Goal: Information Seeking & Learning: Learn about a topic

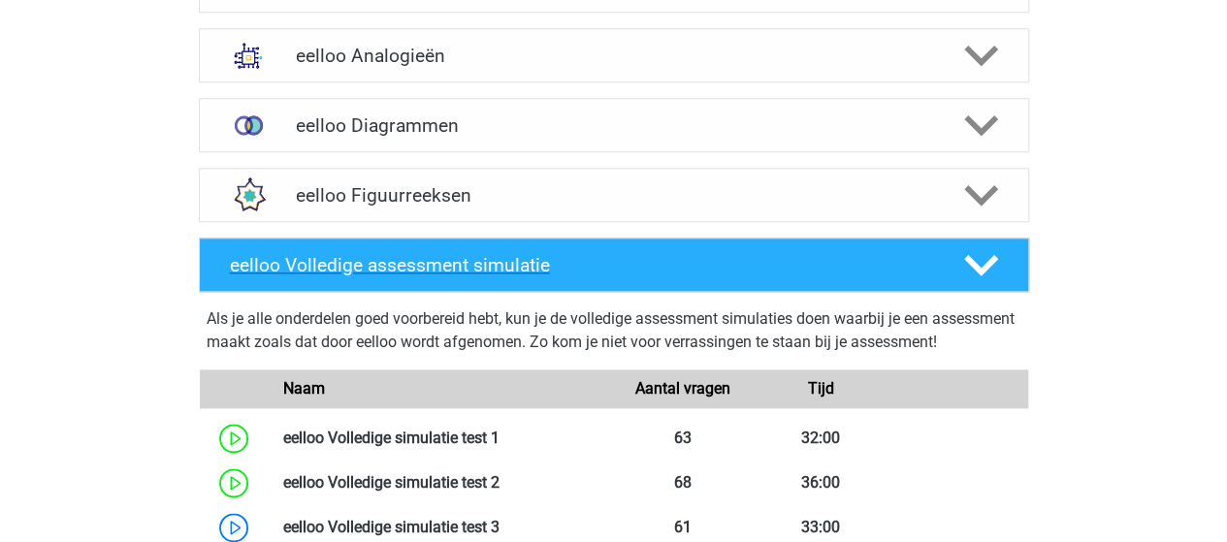
scroll to position [776, 0]
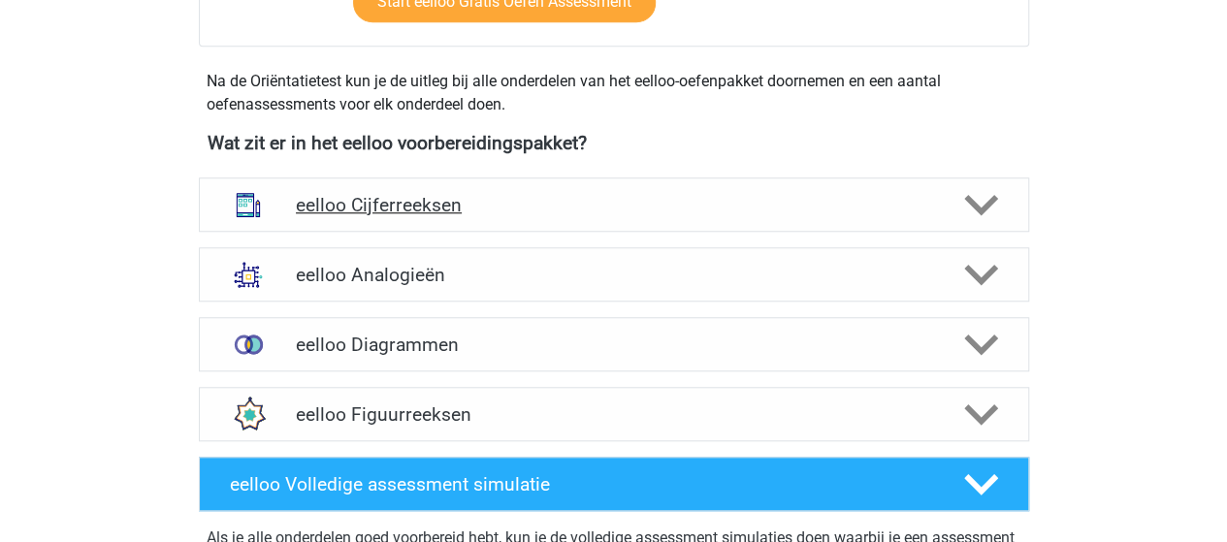
click at [984, 206] on polygon at bounding box center [981, 205] width 34 height 21
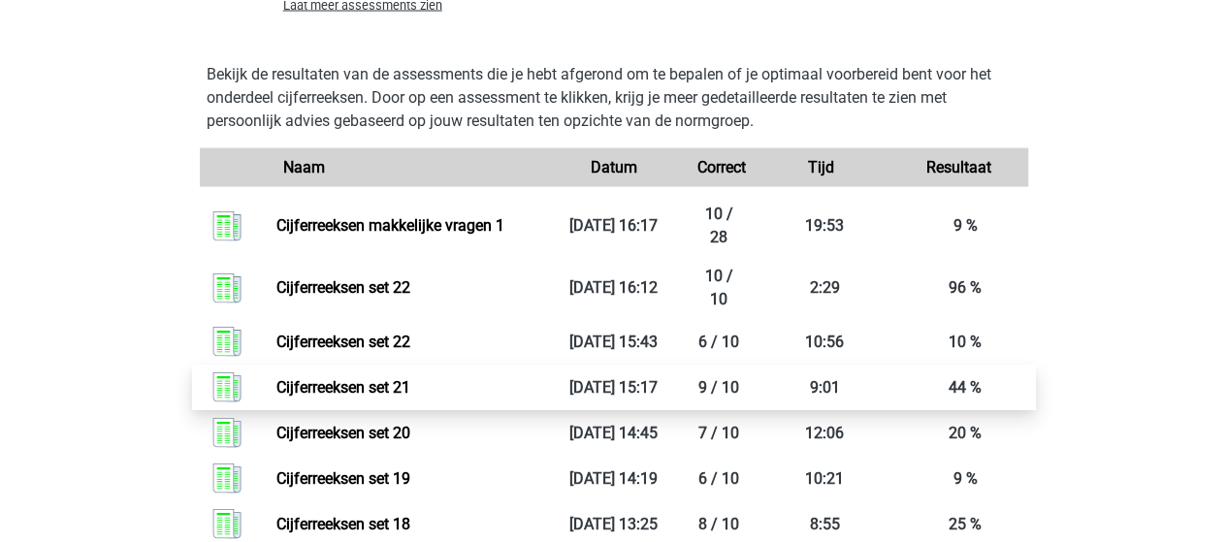
scroll to position [2037, 0]
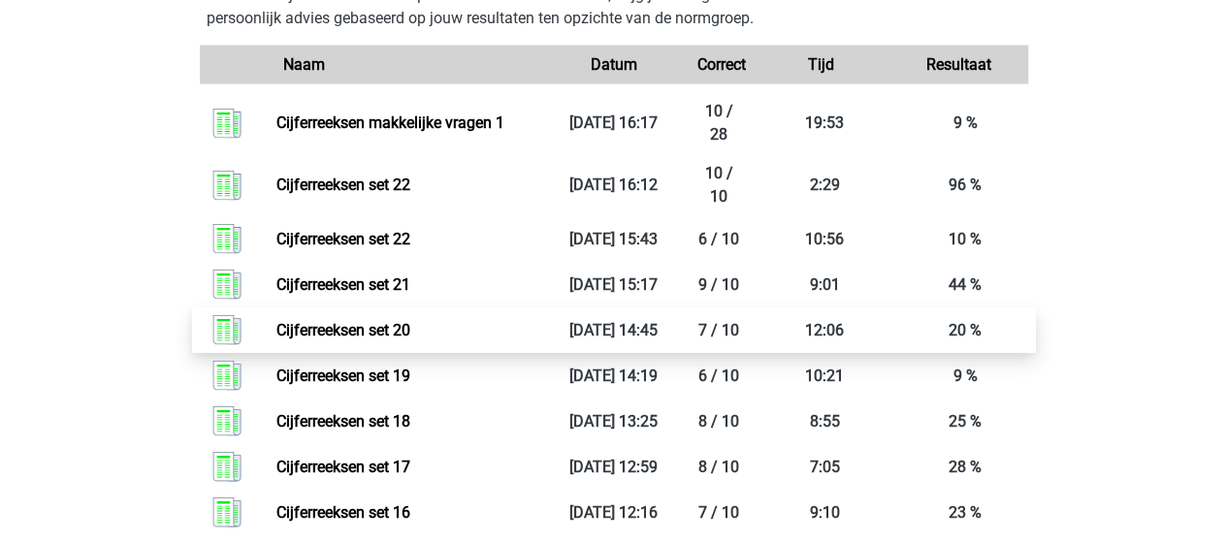
click at [370, 321] on link "Cijferreeksen set 20" at bounding box center [343, 330] width 134 height 18
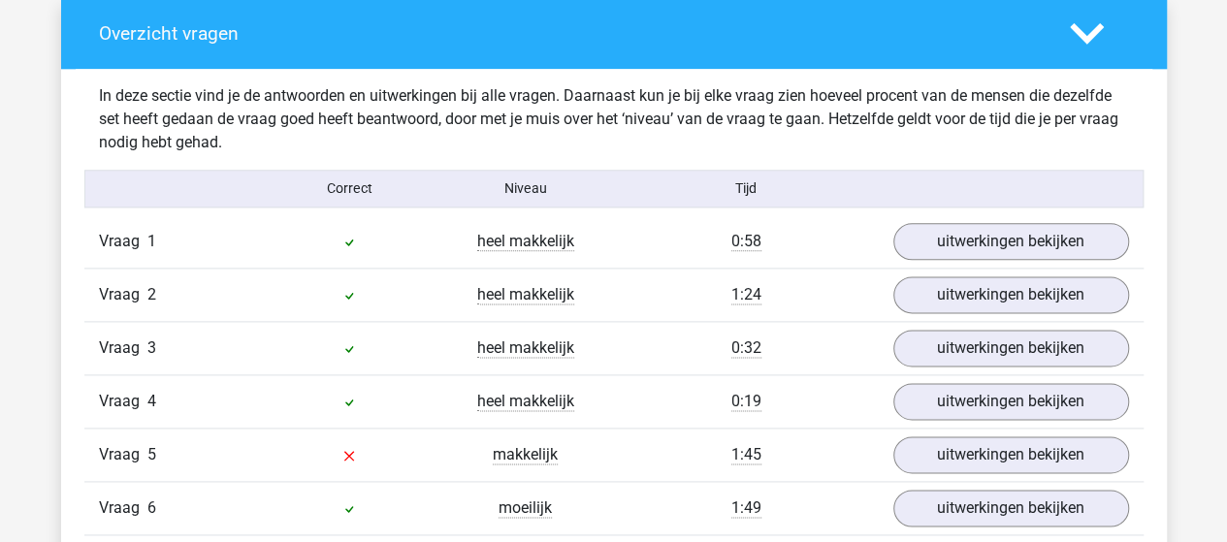
scroll to position [1164, 0]
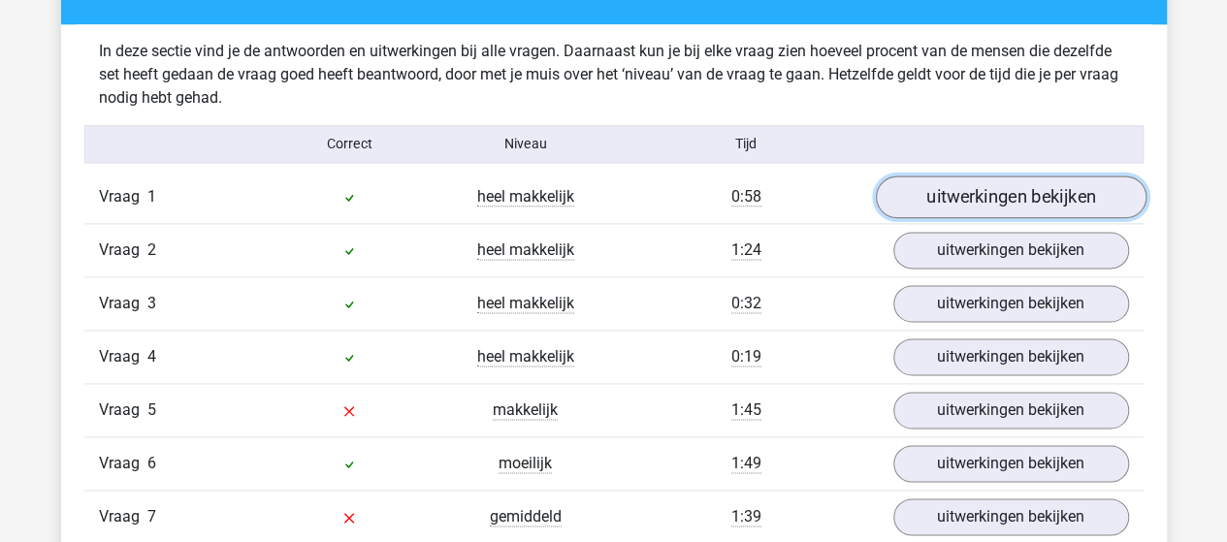
click at [954, 191] on link "uitwerkingen bekijken" at bounding box center [1010, 197] width 271 height 43
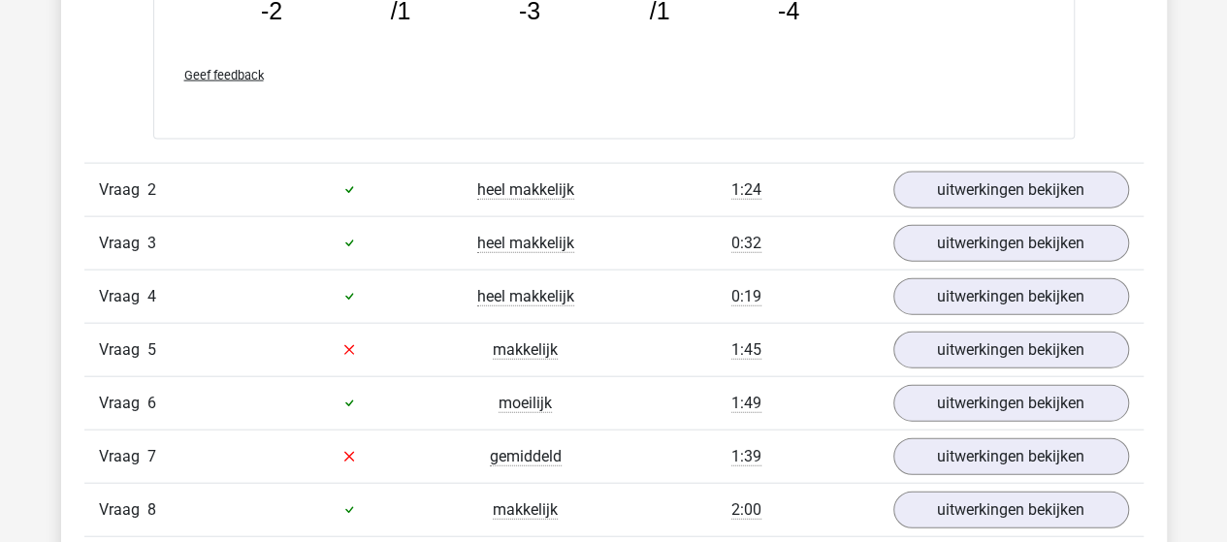
scroll to position [2134, 0]
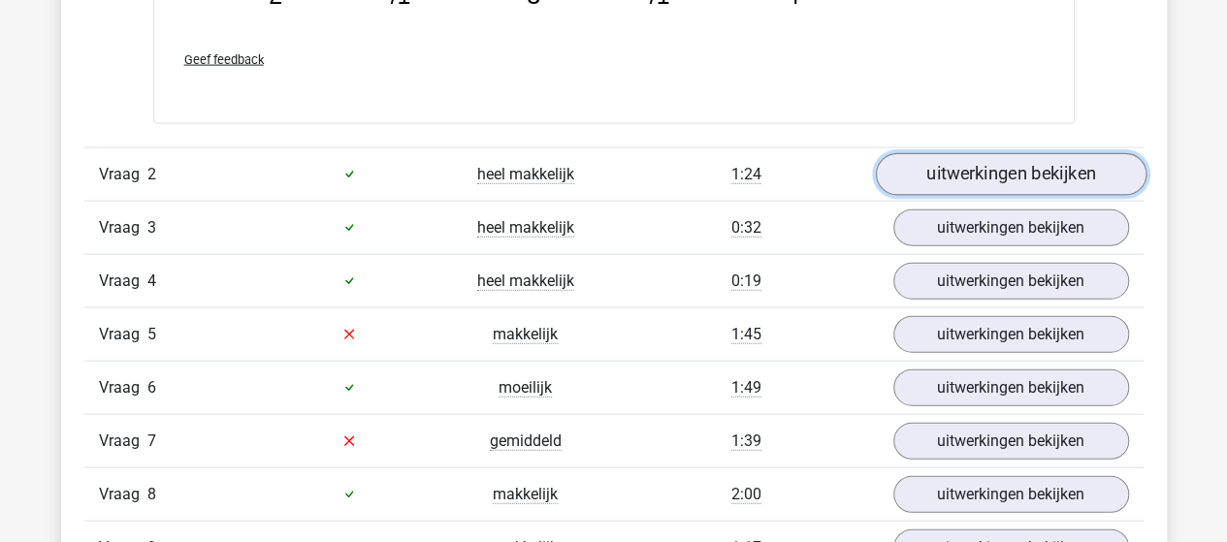
click at [919, 172] on link "uitwerkingen bekijken" at bounding box center [1010, 174] width 271 height 43
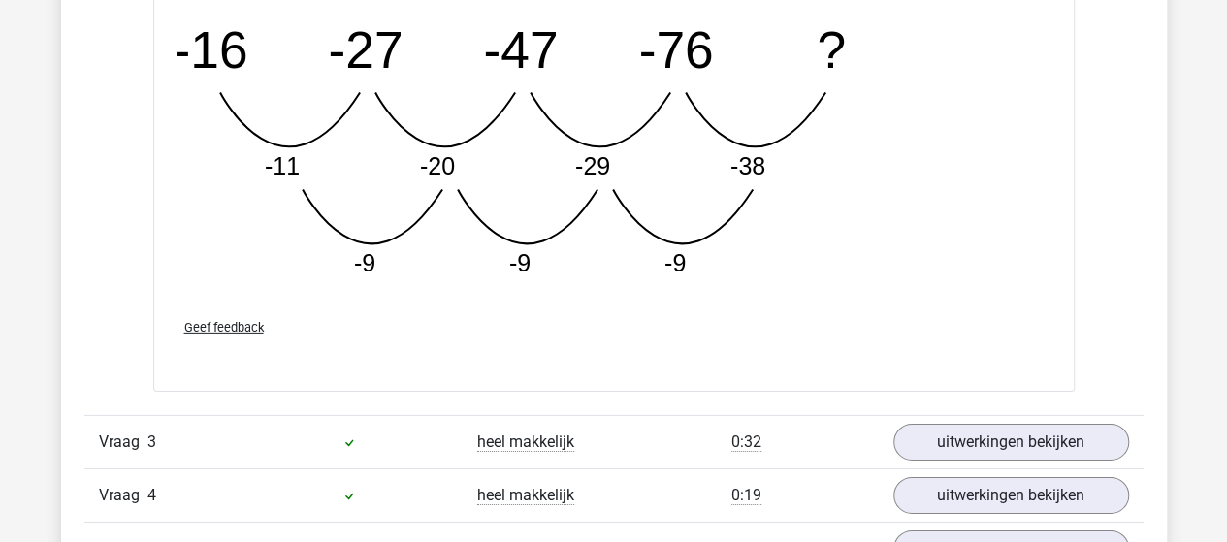
scroll to position [3007, 0]
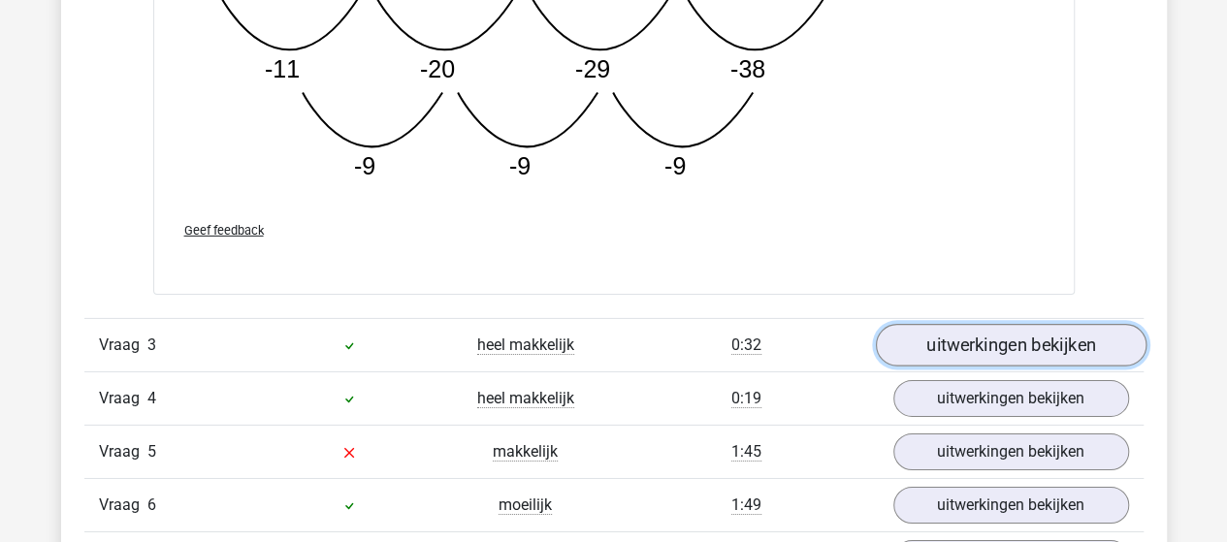
click at [919, 341] on link "uitwerkingen bekijken" at bounding box center [1010, 346] width 271 height 43
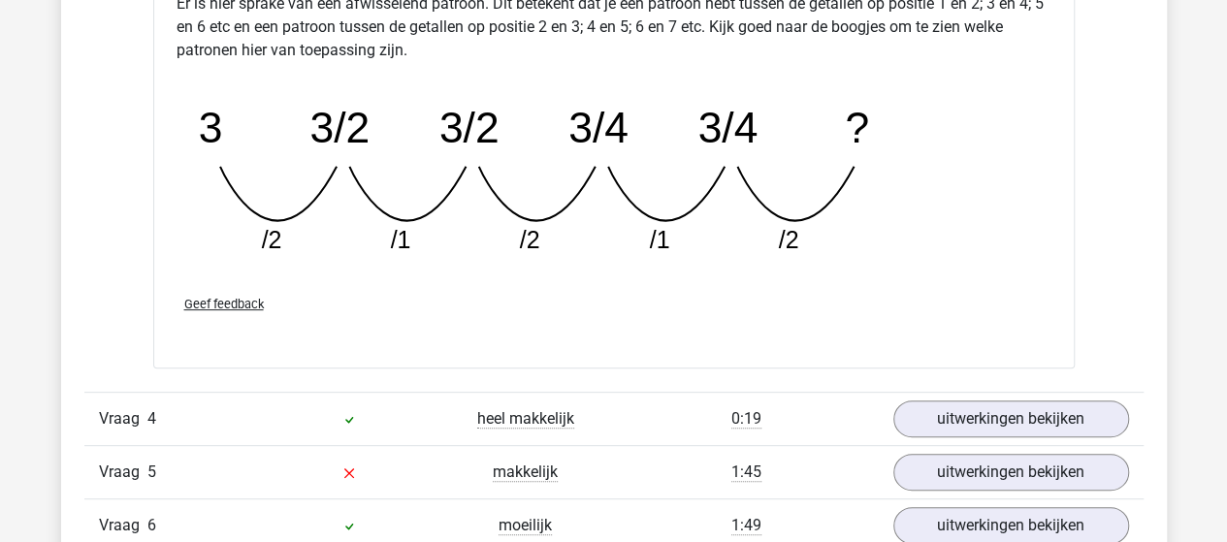
scroll to position [3976, 0]
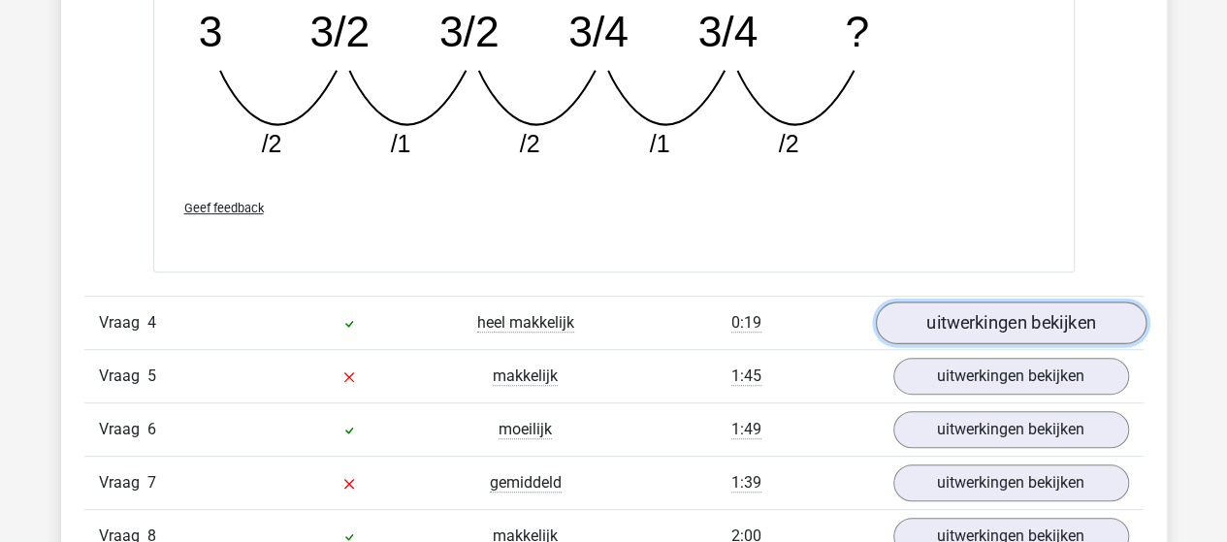
click at [943, 310] on link "uitwerkingen bekijken" at bounding box center [1010, 323] width 271 height 43
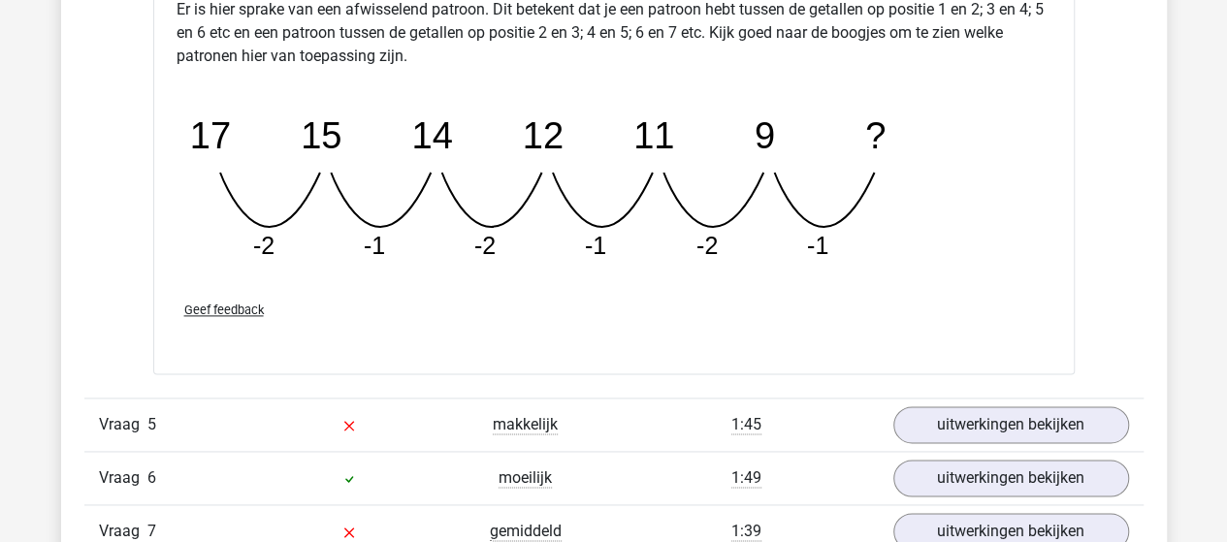
scroll to position [4849, 0]
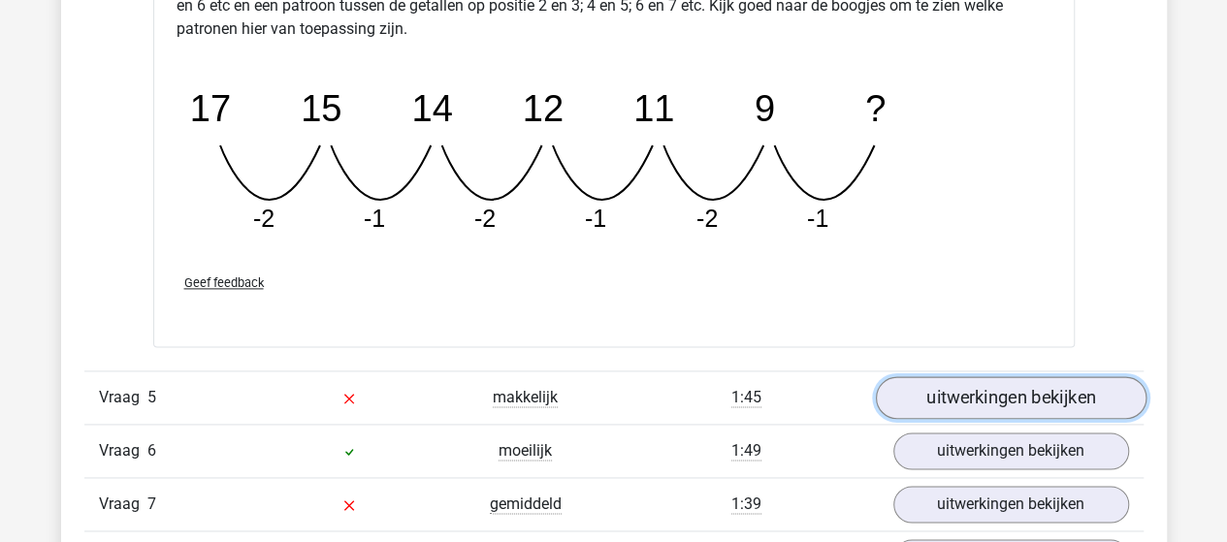
click at [982, 387] on link "uitwerkingen bekijken" at bounding box center [1010, 397] width 271 height 43
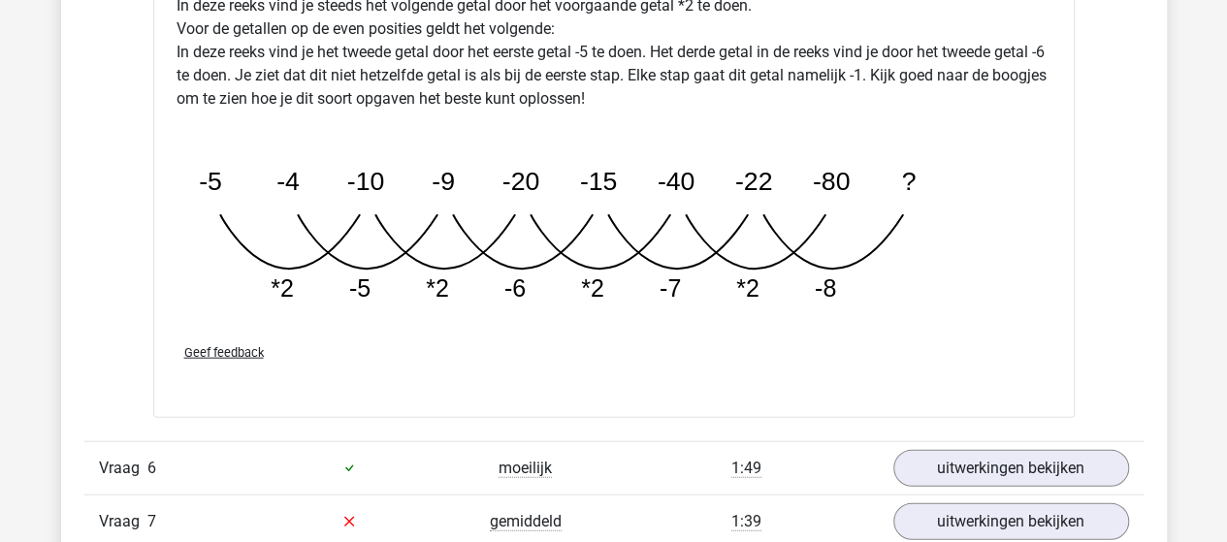
scroll to position [6013, 0]
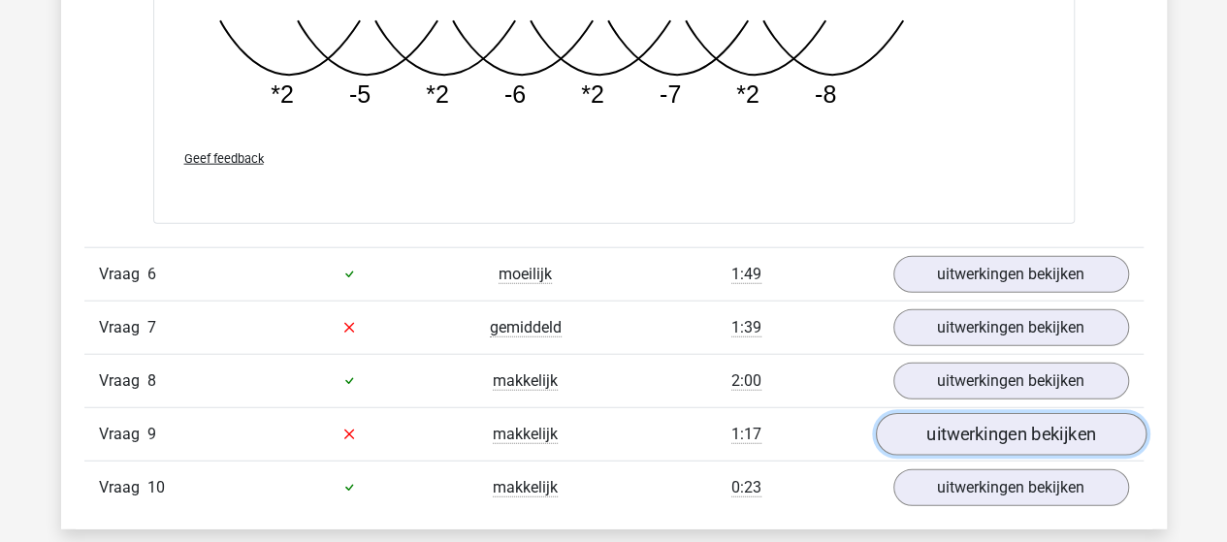
click at [924, 416] on link "uitwerkingen bekijken" at bounding box center [1010, 434] width 271 height 43
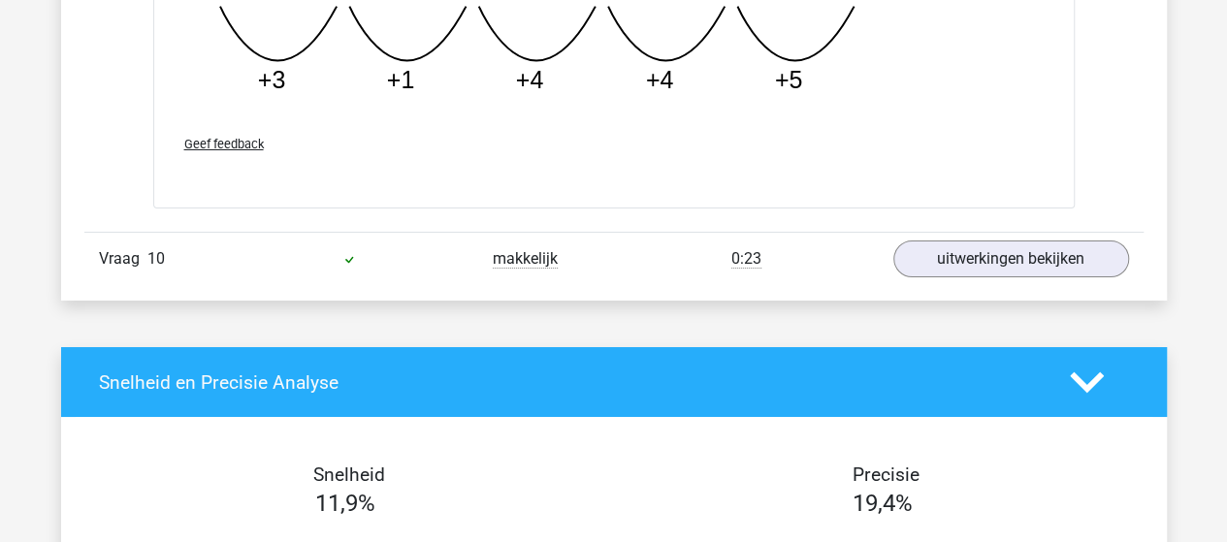
scroll to position [7177, 0]
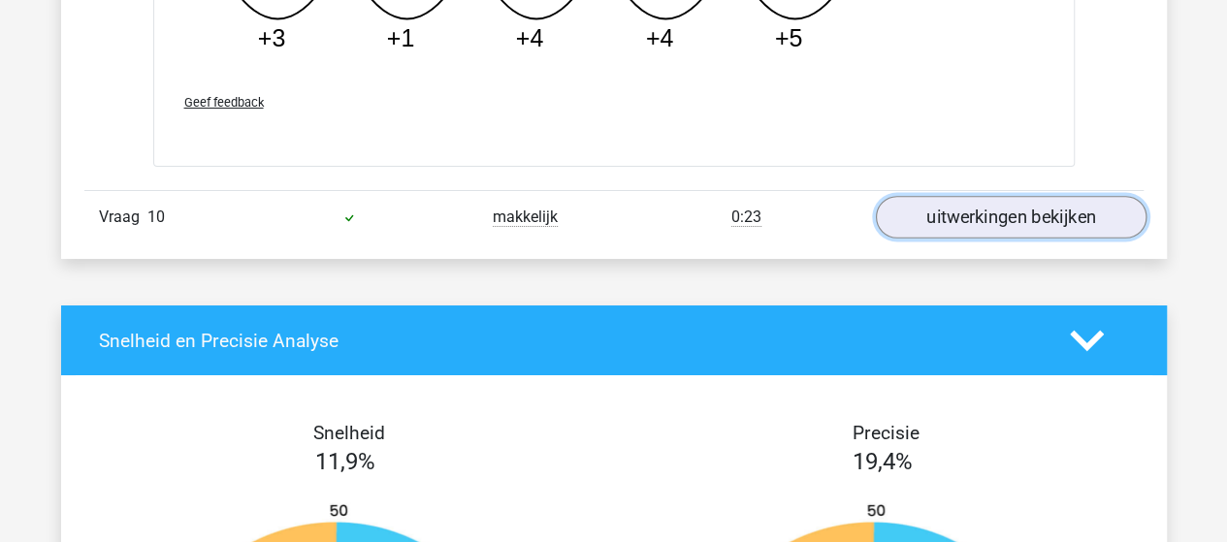
click at [961, 199] on link "uitwerkingen bekijken" at bounding box center [1010, 217] width 271 height 43
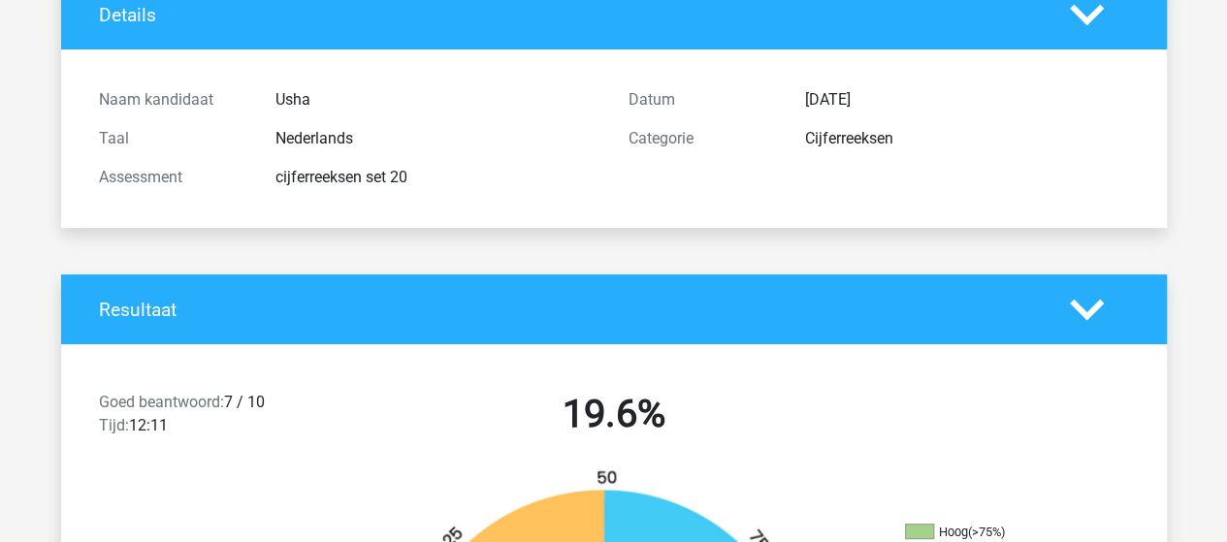
scroll to position [0, 0]
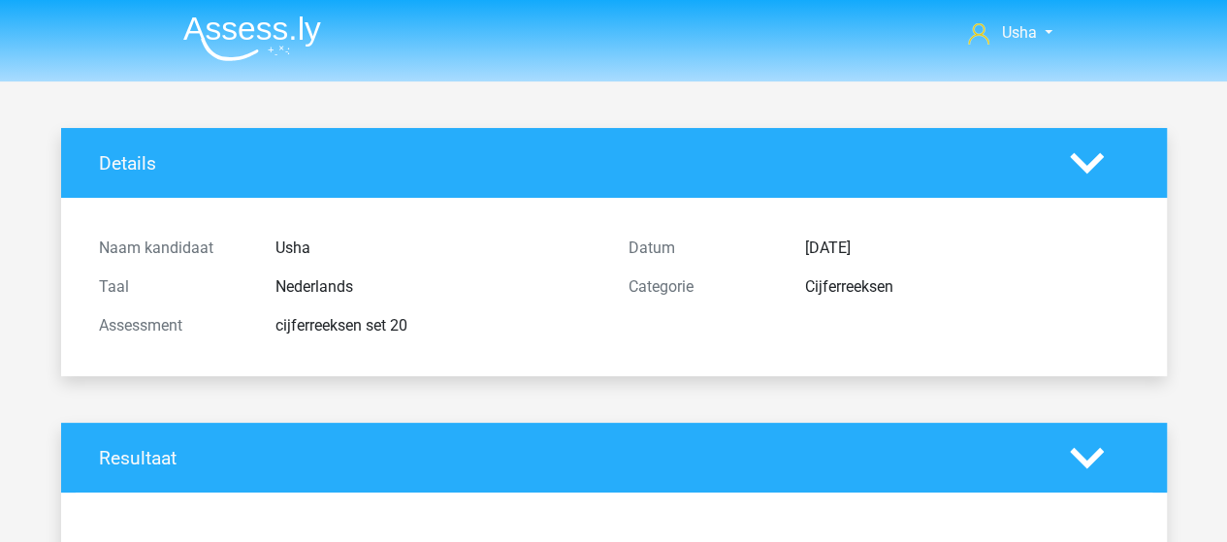
click at [215, 24] on img at bounding box center [252, 39] width 138 height 46
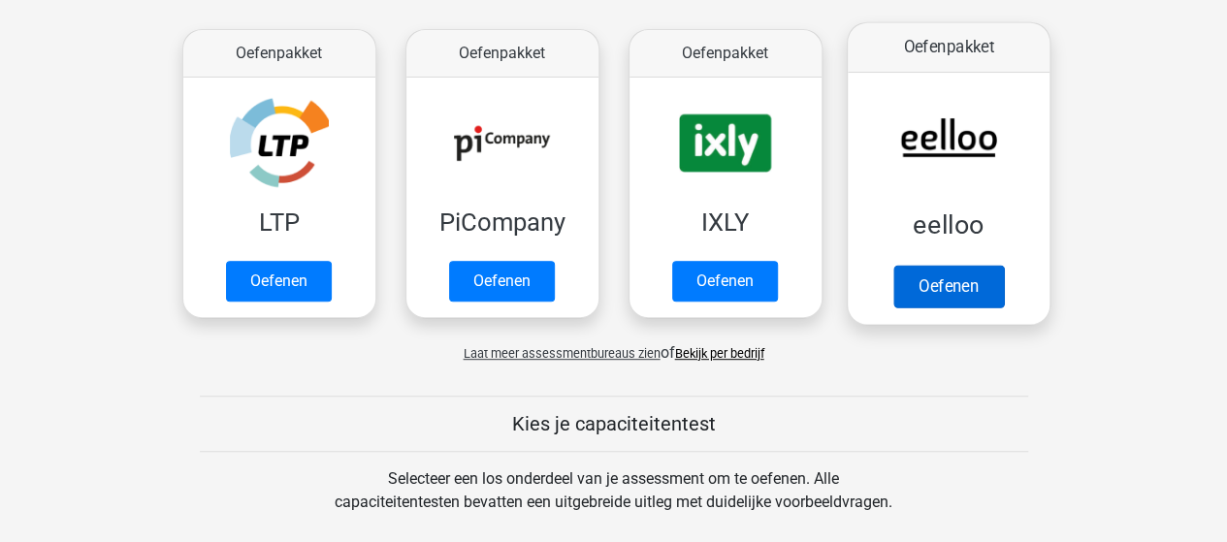
scroll to position [388, 0]
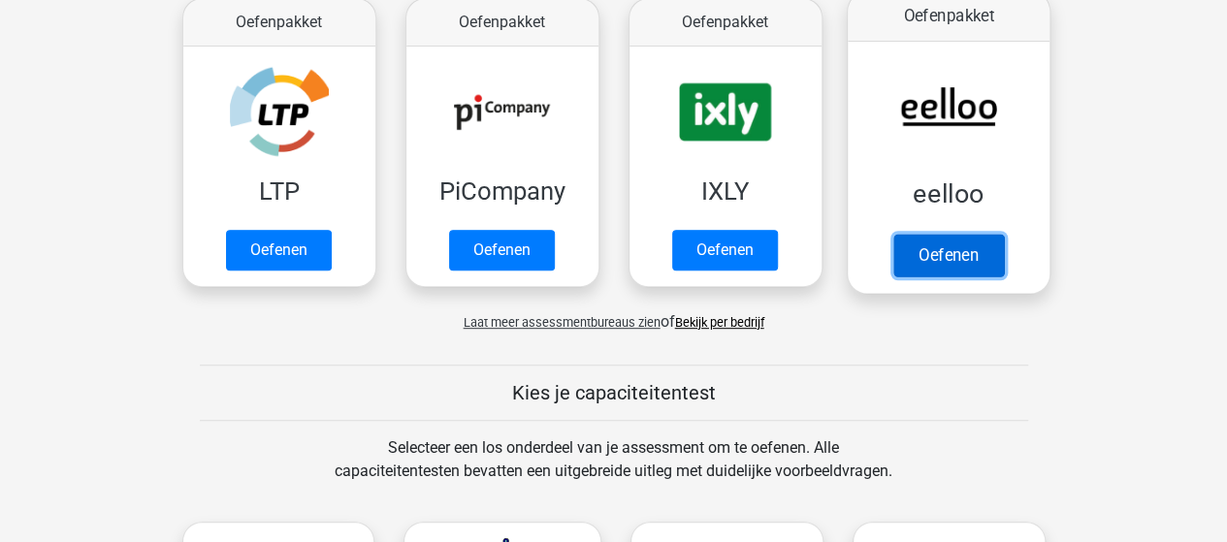
click at [924, 249] on link "Oefenen" at bounding box center [947, 255] width 111 height 43
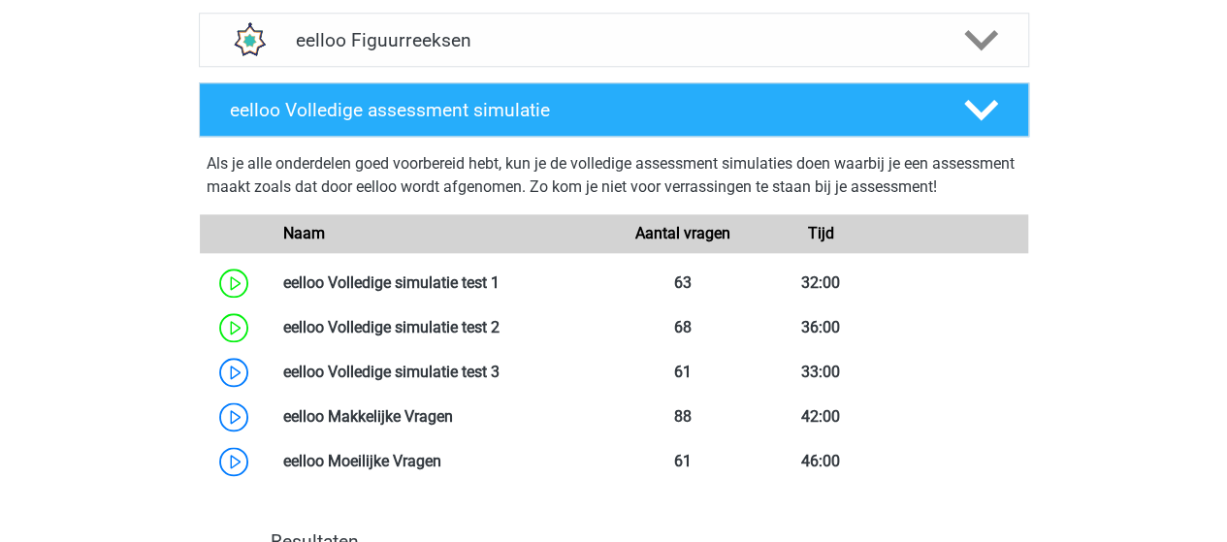
scroll to position [776, 0]
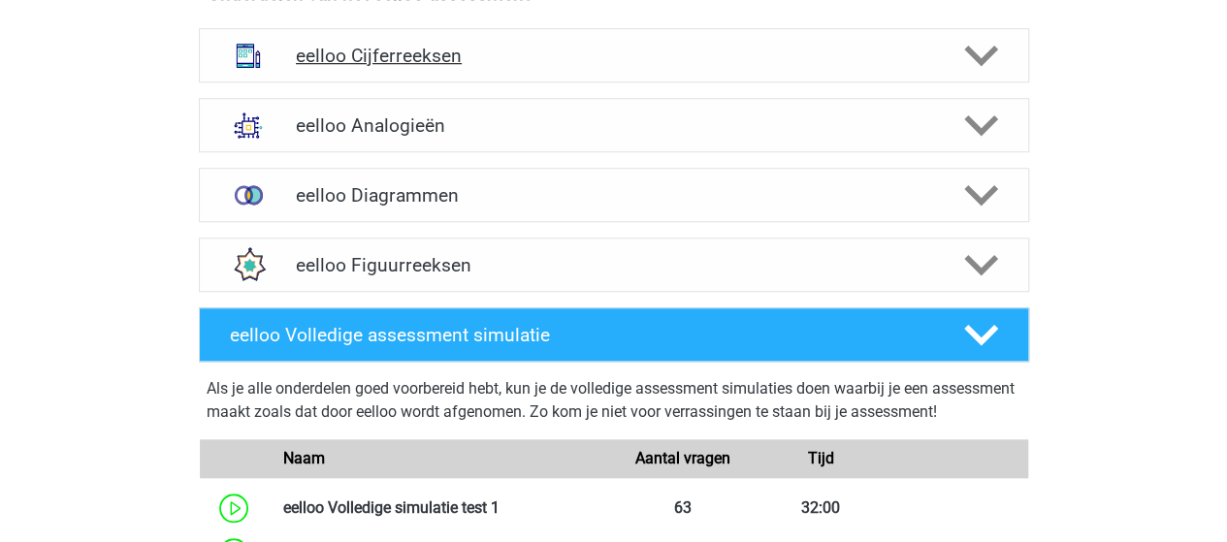
click at [364, 55] on h4 "eelloo Cijferreeksen" at bounding box center [613, 56] width 635 height 22
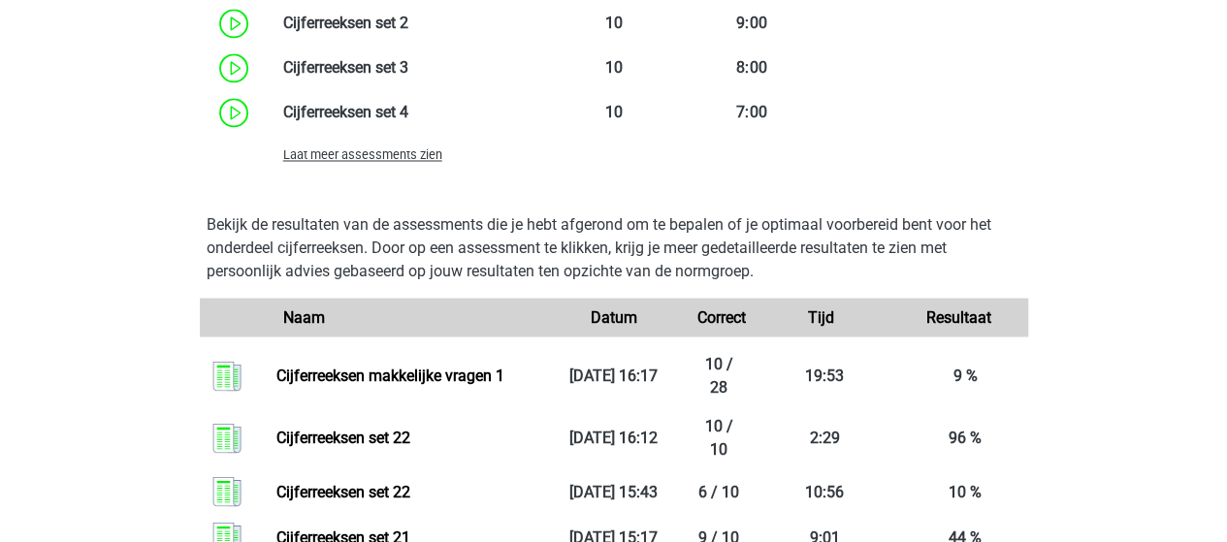
scroll to position [1649, 0]
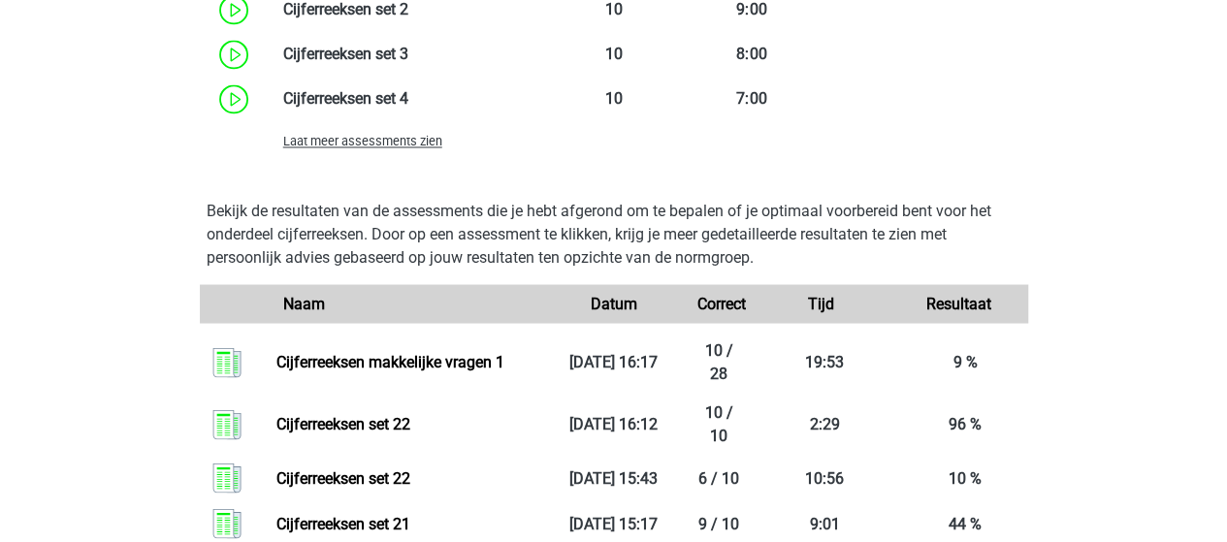
click at [411, 145] on span "Laat meer assessments zien" at bounding box center [362, 141] width 159 height 15
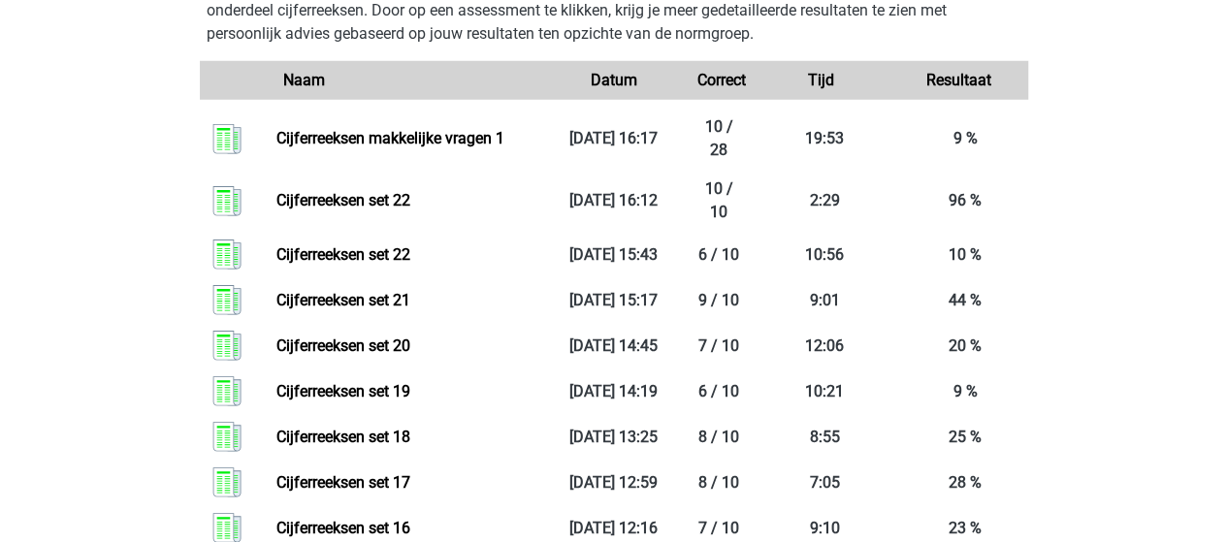
scroll to position [2716, 0]
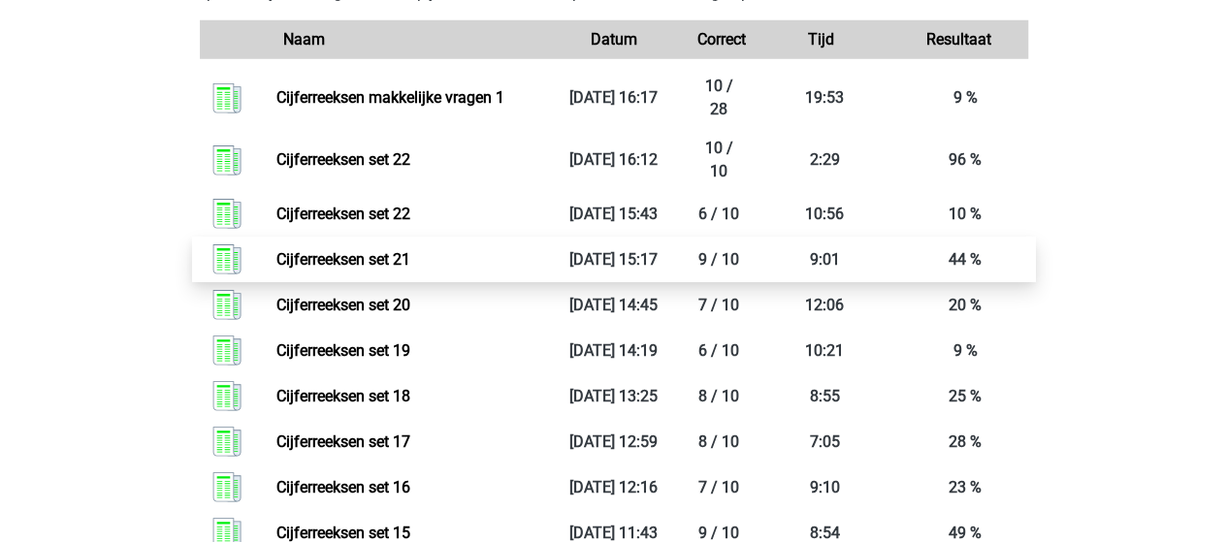
click at [370, 253] on link "Cijferreeksen set 21" at bounding box center [343, 259] width 134 height 18
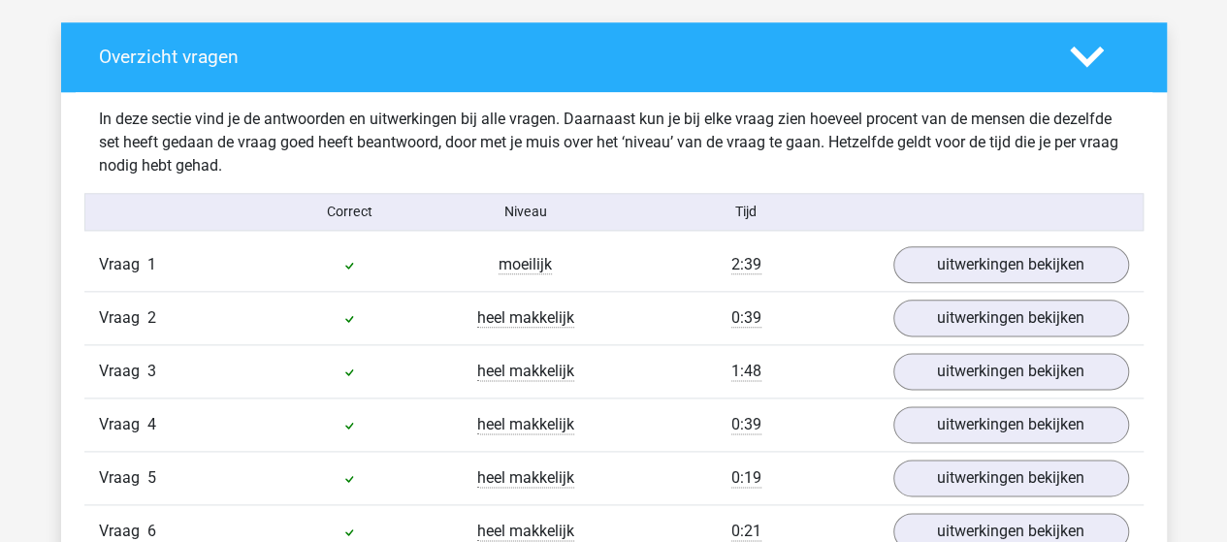
scroll to position [1067, 0]
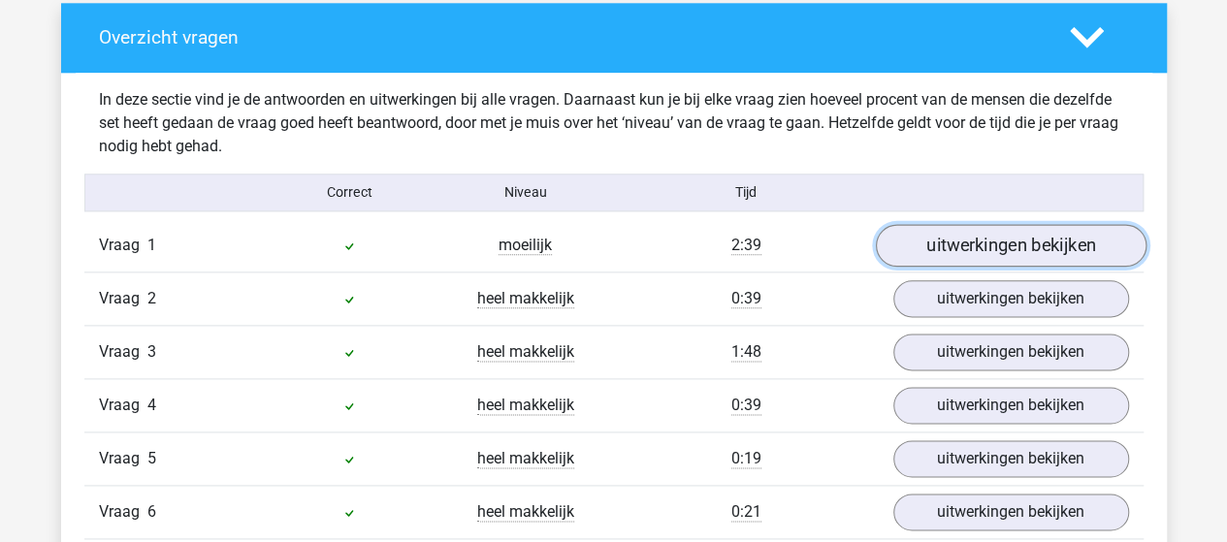
click at [1030, 240] on link "uitwerkingen bekijken" at bounding box center [1010, 245] width 271 height 43
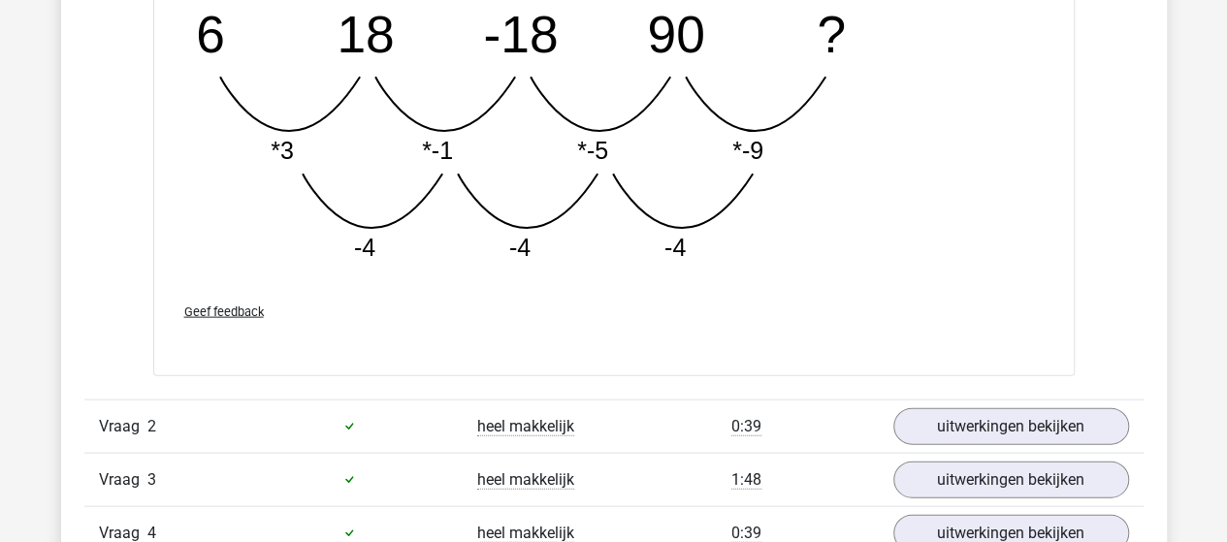
scroll to position [2037, 0]
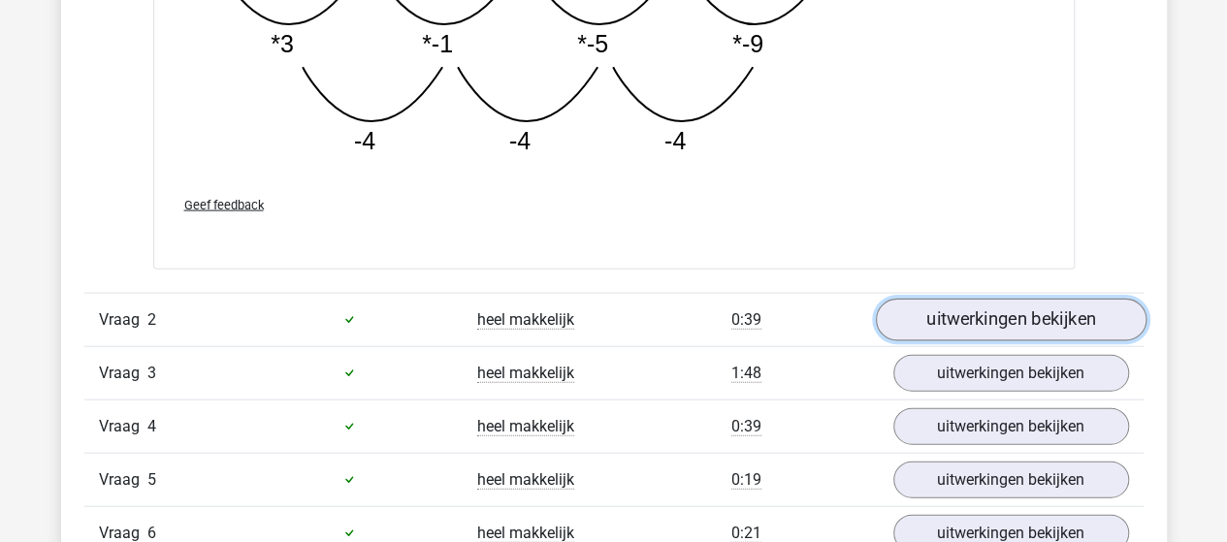
click at [1070, 318] on link "uitwerkingen bekijken" at bounding box center [1010, 320] width 271 height 43
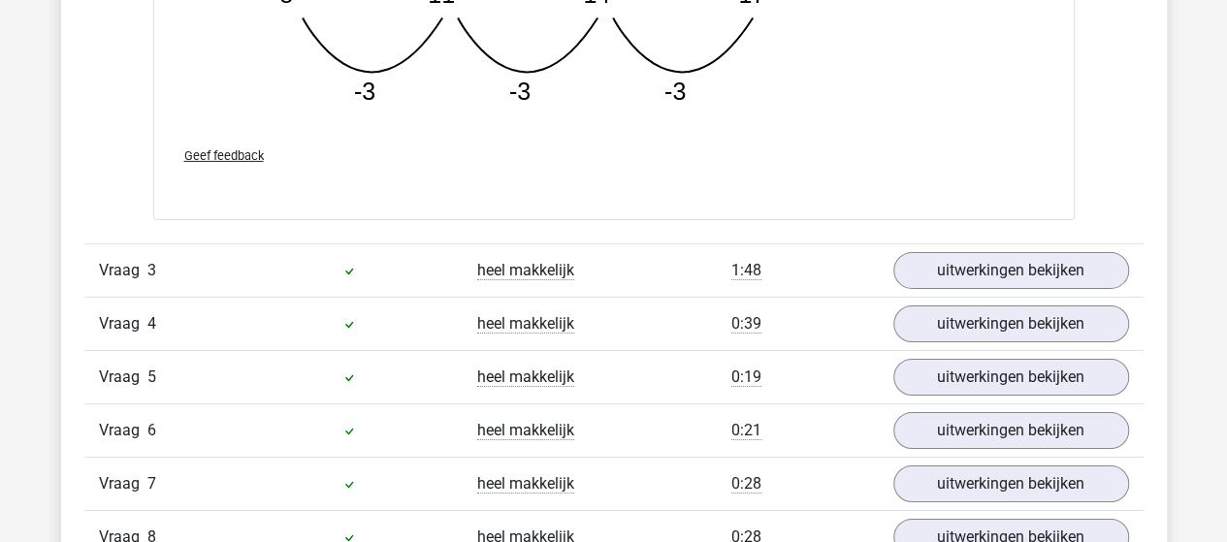
scroll to position [3201, 0]
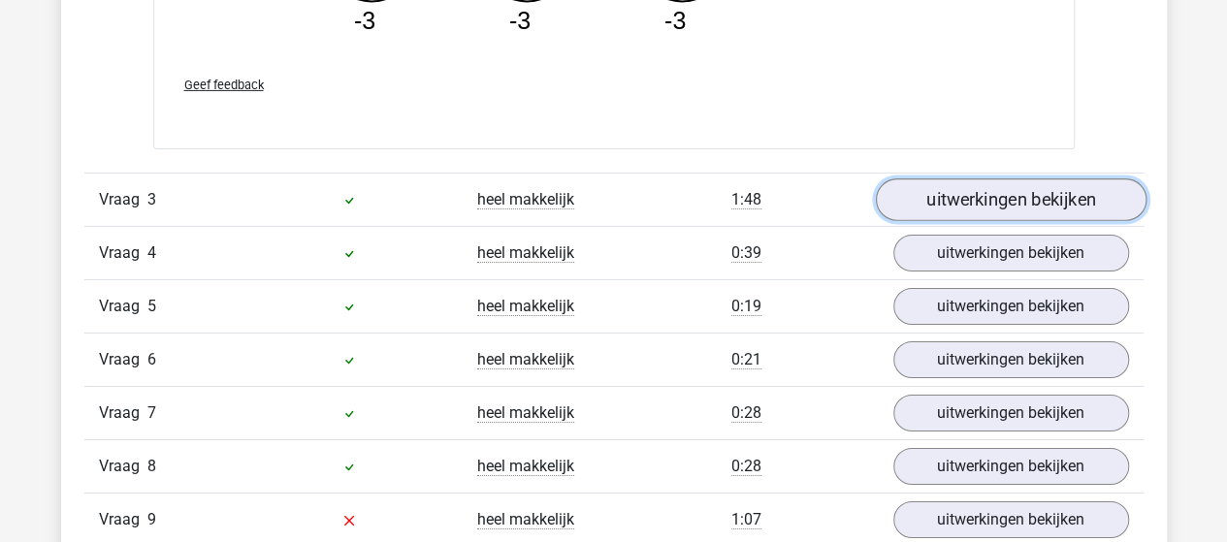
click at [1044, 197] on link "uitwerkingen bekijken" at bounding box center [1010, 200] width 271 height 43
